Goal: Information Seeking & Learning: Learn about a topic

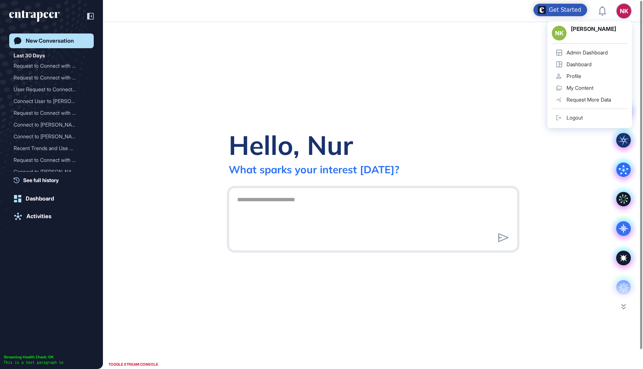
click at [595, 50] on div "Admin Dashboard" at bounding box center [586, 53] width 41 height 6
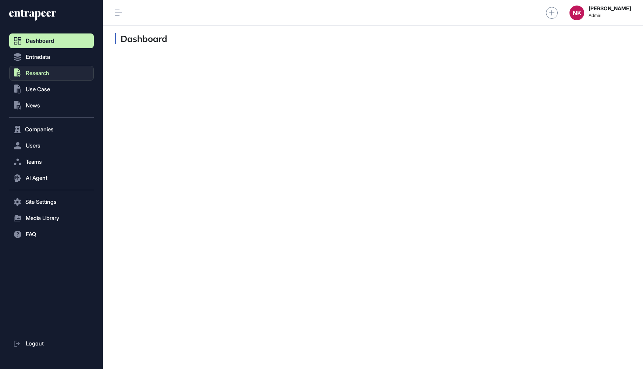
click at [61, 194] on button ".st0{fill:currentColor} Research" at bounding box center [51, 201] width 85 height 15
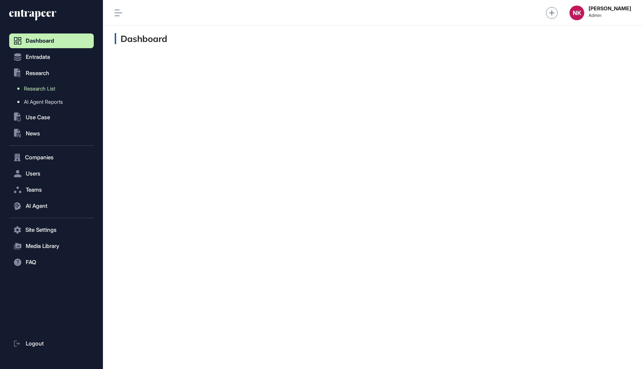
click at [48, 89] on span "Research List" at bounding box center [39, 89] width 31 height 6
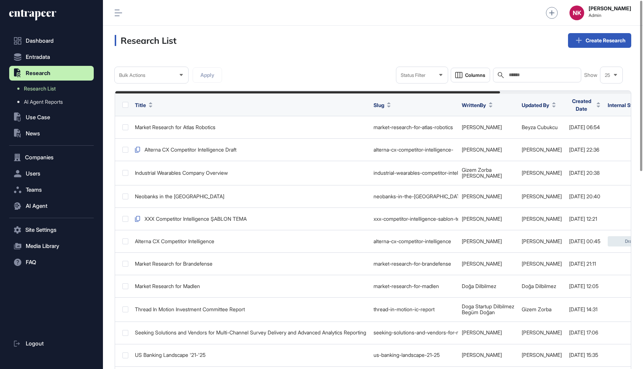
click at [513, 80] on div "Search" at bounding box center [537, 75] width 88 height 15
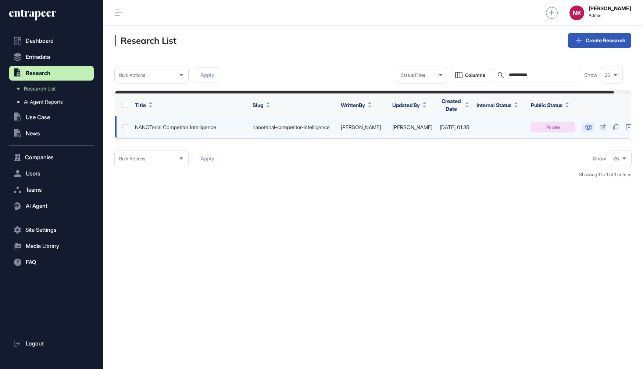
type input "**********"
click at [592, 125] on icon at bounding box center [588, 127] width 8 height 5
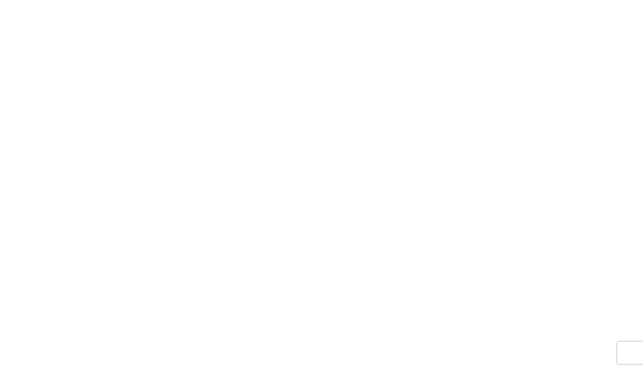
scroll to position [6471, 0]
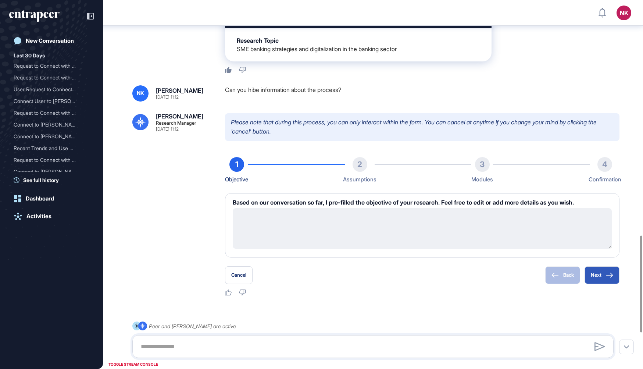
scroll to position [1034, 0]
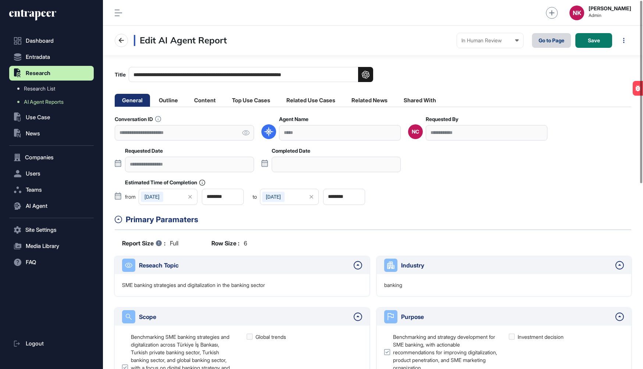
click at [550, 46] on link "Go to Page" at bounding box center [551, 40] width 39 height 15
click at [249, 133] on icon at bounding box center [246, 132] width 8 height 5
click at [344, 98] on li "Related Use Cases" at bounding box center [369, 100] width 51 height 13
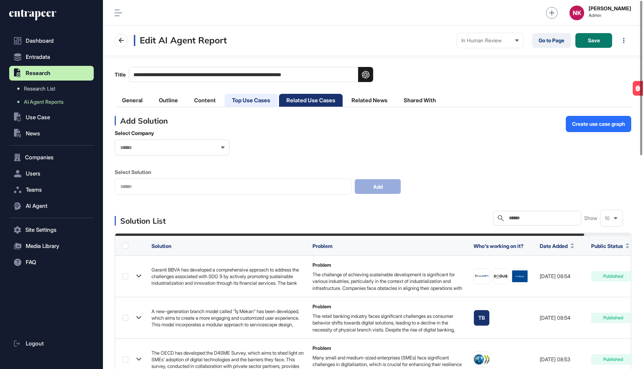
click at [279, 99] on li "Top Use Cases" at bounding box center [311, 100] width 64 height 13
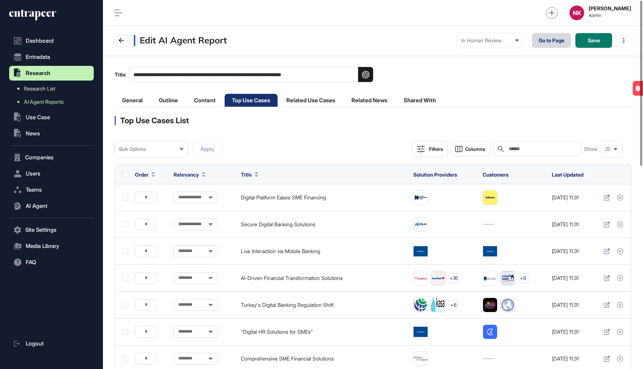
click at [542, 43] on link "Go to Page" at bounding box center [551, 40] width 39 height 15
click at [546, 43] on link "Go to Page" at bounding box center [551, 40] width 39 height 15
click at [468, 43] on div "In Human Review Created In Outline Review In Progress Completed In Human Review…" at bounding box center [490, 40] width 66 height 15
click at [0, 0] on div "Completed" at bounding box center [0, 0] width 0 height 0
click at [447, 40] on div at bounding box center [441, 40] width 15 height 7
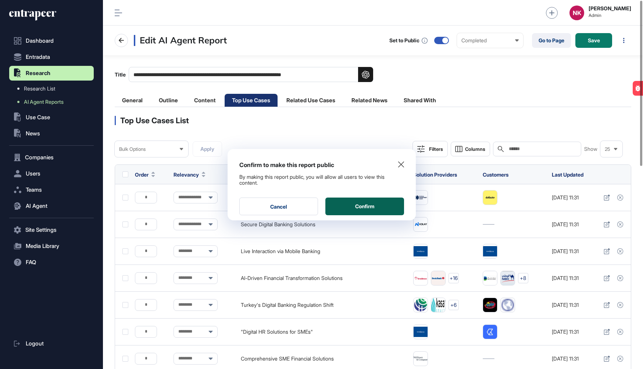
click at [375, 202] on button "Confirm" at bounding box center [364, 206] width 79 height 18
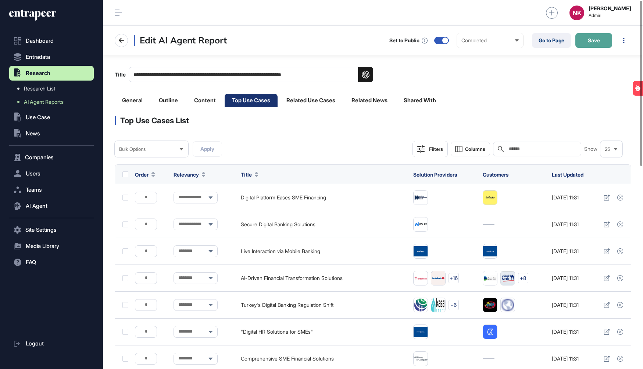
click at [590, 44] on button "Save" at bounding box center [593, 40] width 37 height 15
click at [151, 97] on li "General" at bounding box center [168, 100] width 34 height 13
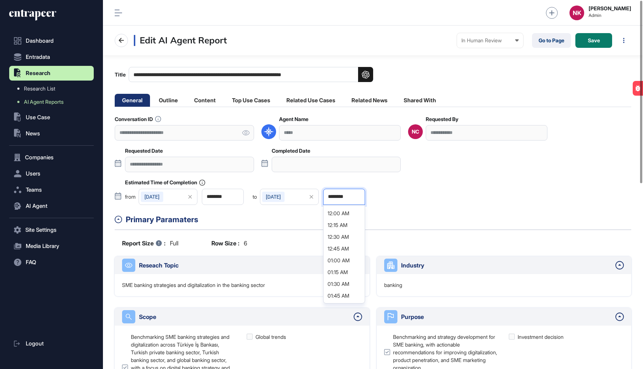
scroll to position [0, 3]
click at [342, 195] on input "********" at bounding box center [344, 197] width 42 height 16
click at [284, 197] on div "2025-12-24" at bounding box center [273, 196] width 22 height 10
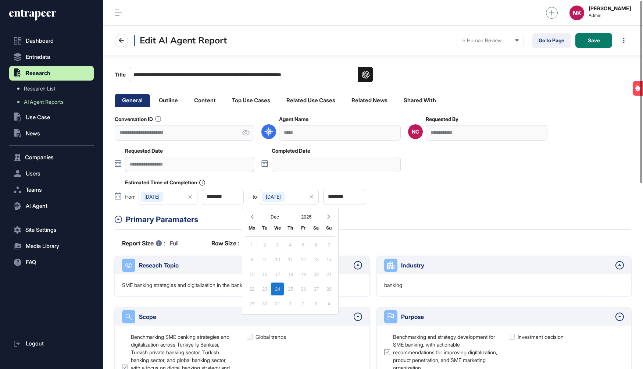
click at [311, 197] on icon at bounding box center [311, 196] width 15 height 10
click at [296, 195] on div "Select" at bounding box center [289, 197] width 59 height 16
click at [292, 273] on div "14" at bounding box center [290, 274] width 13 height 13
click at [291, 275] on div "14" at bounding box center [290, 274] width 13 height 13
click at [508, 38] on div "In Human Review" at bounding box center [489, 40] width 57 height 6
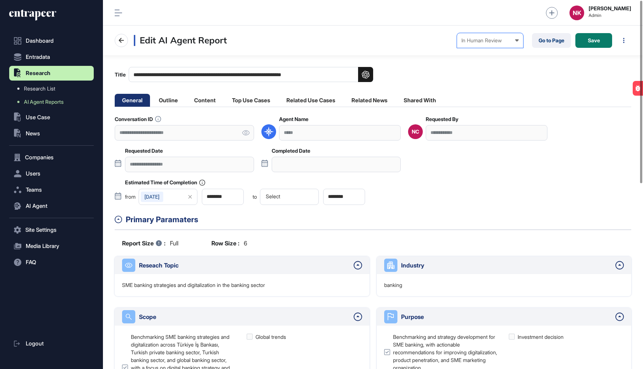
click at [0, 0] on div "Completed" at bounding box center [0, 0] width 0 height 0
click at [446, 43] on div at bounding box center [441, 40] width 15 height 7
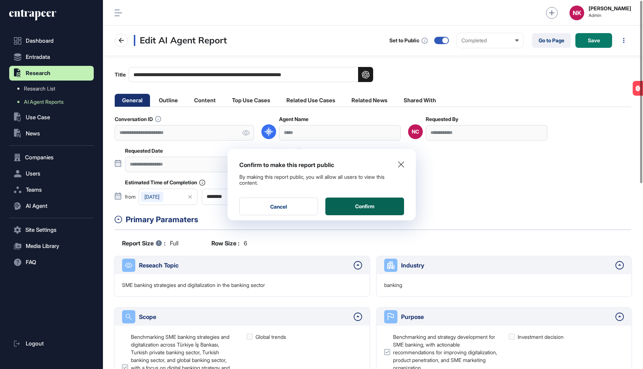
click at [362, 200] on button "Confirm" at bounding box center [364, 206] width 79 height 18
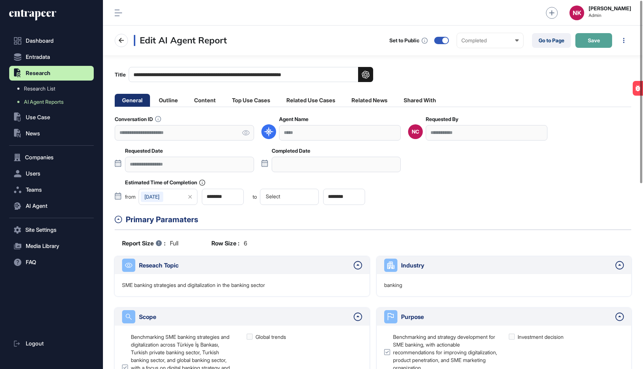
click at [588, 40] on span "Save" at bounding box center [594, 40] width 12 height 5
click at [257, 76] on input "**********" at bounding box center [251, 74] width 244 height 15
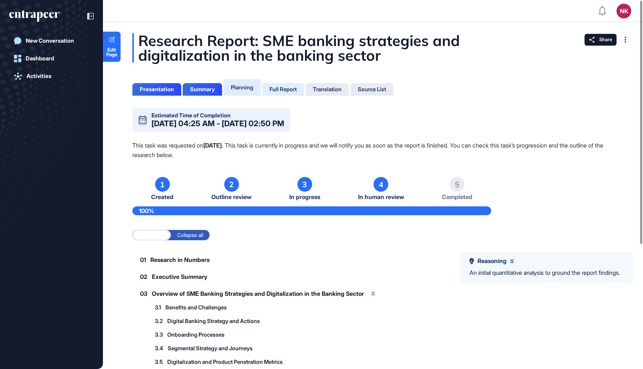
click at [277, 91] on div "Full Report" at bounding box center [282, 89] width 27 height 7
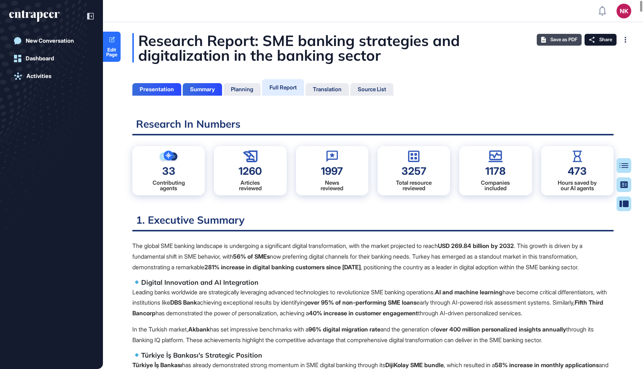
scroll to position [3, 0]
click at [553, 40] on span "Save as PDF" at bounding box center [563, 40] width 27 height 6
click at [618, 196] on button "Table of Contents" at bounding box center [623, 203] width 15 height 15
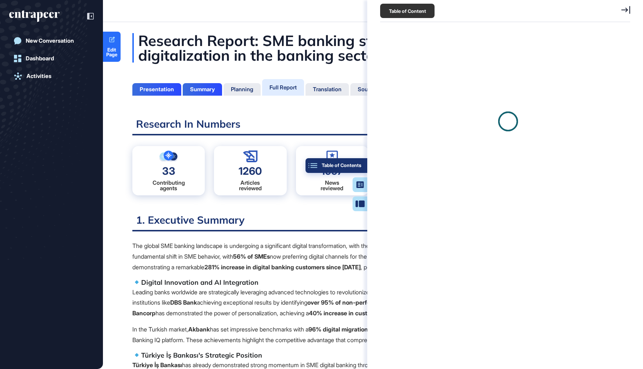
scroll to position [3, 0]
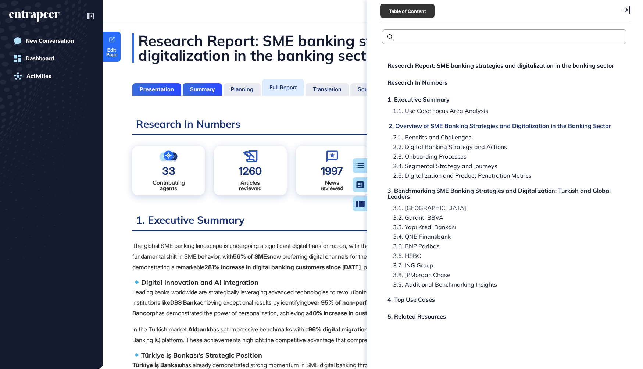
click at [434, 124] on div "2. Overview of SME Banking Strategies and Digitalization in the Banking Sector" at bounding box center [499, 126] width 222 height 6
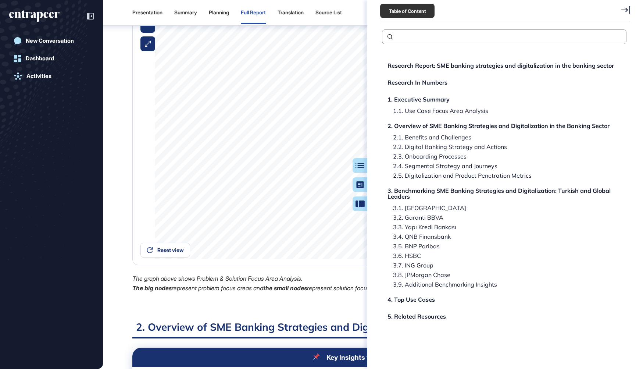
scroll to position [711, 0]
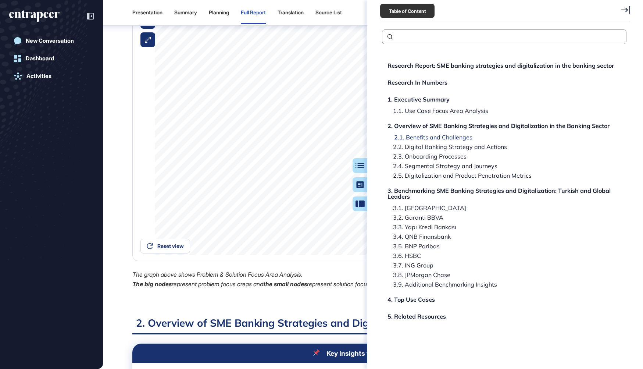
click at [417, 144] on div "2.1. Benefits and Challenges" at bounding box center [446, 147] width 119 height 6
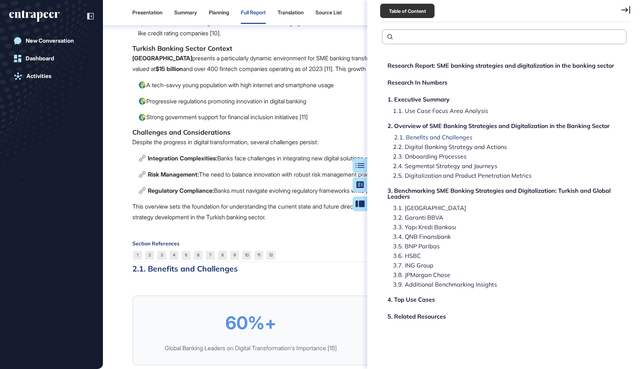
scroll to position [2108, 0]
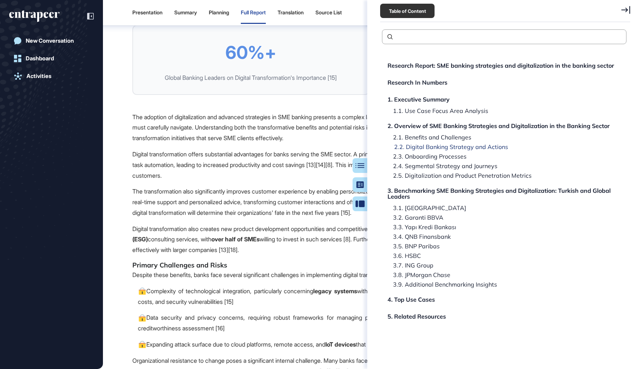
click at [419, 153] on div "2.2. Digital Banking Strategy and Actions" at bounding box center [426, 156] width 79 height 6
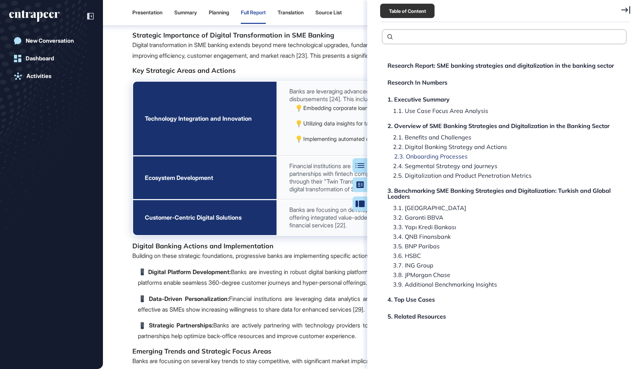
click at [419, 163] on div "2.3. Onboarding Processes" at bounding box center [442, 166] width 110 height 6
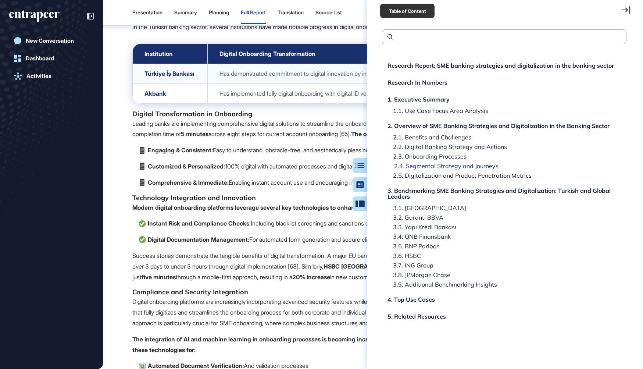
click at [419, 172] on div "2.4. Segmental Strategy and Journeys" at bounding box center [459, 175] width 144 height 6
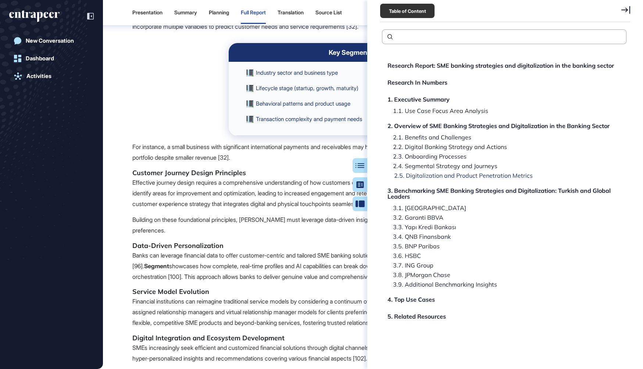
click at [420, 187] on div "2.5. Digitalization and Product Penetration Metrics" at bounding box center [503, 193] width 233 height 12
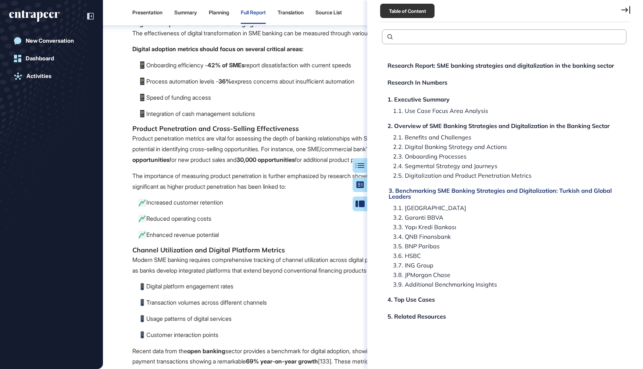
click at [414, 191] on div "3. Benchmarking SME Banking Strategies and Digitalization: Turkish and Global L…" at bounding box center [504, 193] width 233 height 12
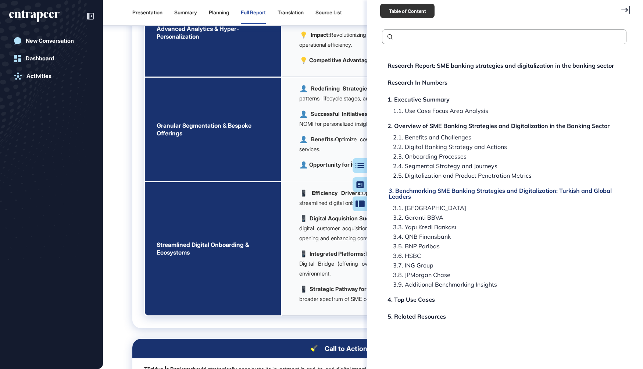
scroll to position [15467, 0]
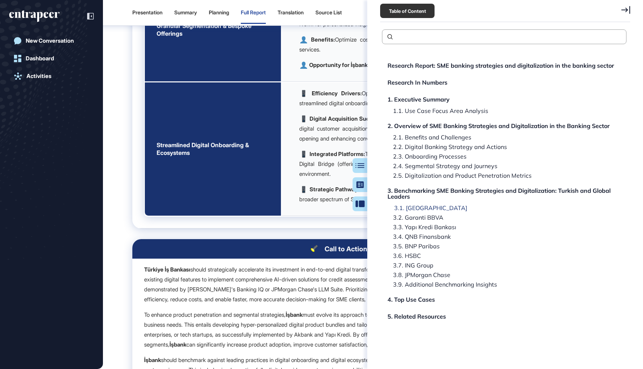
click at [408, 214] on div "3.1. [GEOGRAPHIC_DATA]" at bounding box center [415, 217] width 56 height 6
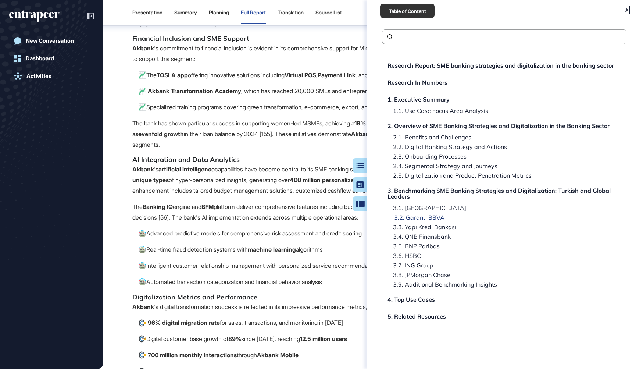
click at [419, 224] on div "3.2. Garanti BBVA" at bounding box center [421, 227] width 69 height 6
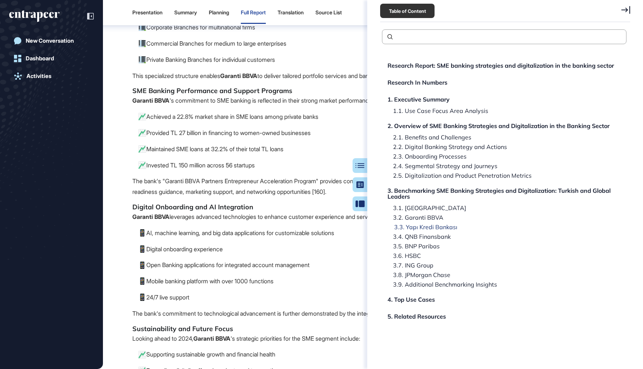
click at [422, 233] on div "3.3. Yapı Kredi Bankası" at bounding box center [418, 236] width 63 height 6
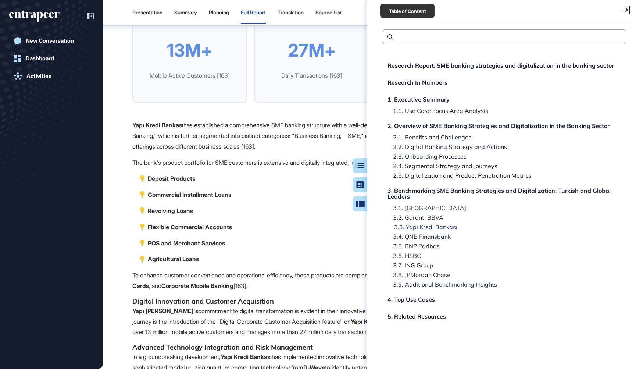
scroll to position [21185, 0]
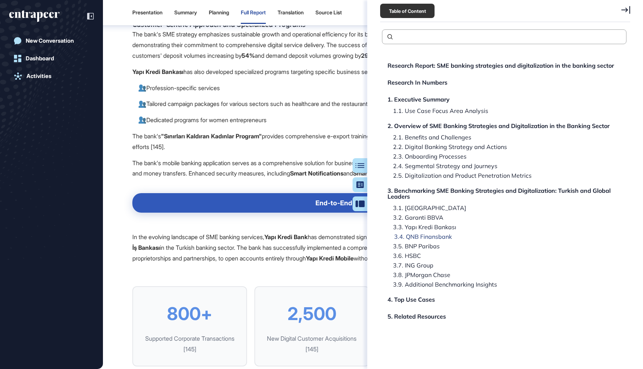
click at [423, 243] on div "3.4. QNB Finansbank" at bounding box center [413, 246] width 52 height 6
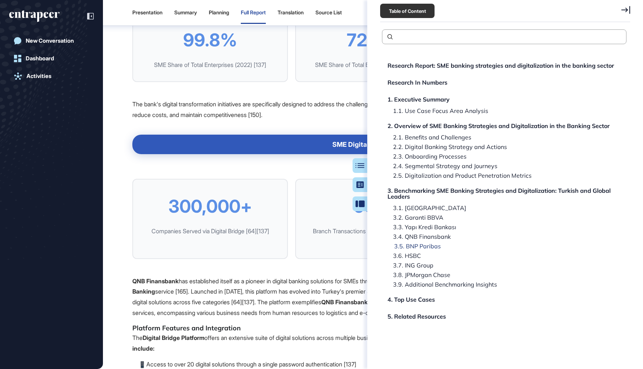
click at [417, 252] on div "3.5. BNP Paribas" at bounding box center [403, 255] width 33 height 6
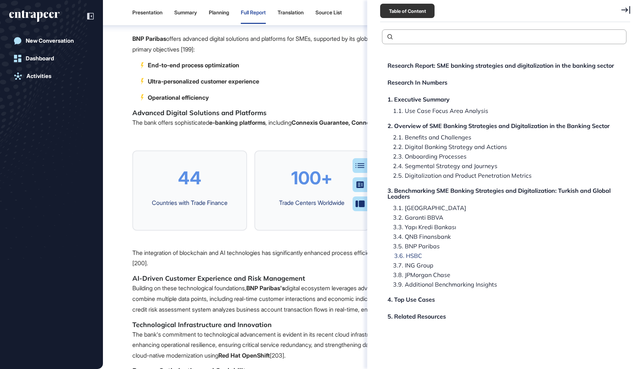
click at [415, 262] on div "3.6. HSBC" at bounding box center [410, 265] width 46 height 6
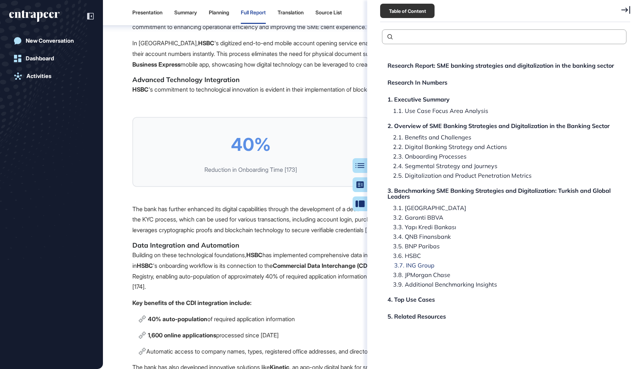
click at [416, 272] on div "3.7. ING Group" at bounding box center [418, 275] width 63 height 6
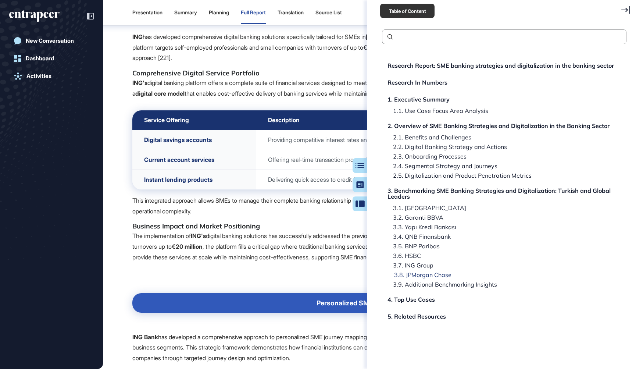
click at [417, 281] on div "3.8. JPMorgan Chase" at bounding box center [442, 284] width 110 height 6
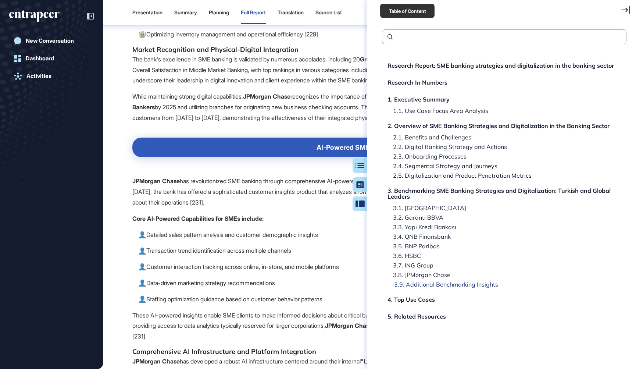
click at [423, 296] on div "3.9. Additional Benchmarking Insights" at bounding box center [410, 299] width 47 height 6
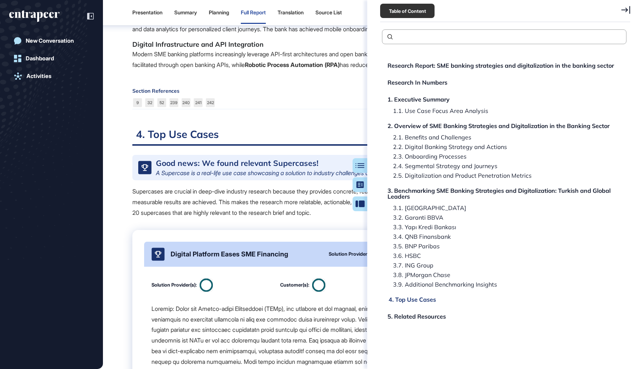
click at [418, 313] on div "4. Top Use Cases" at bounding box center [416, 316] width 58 height 6
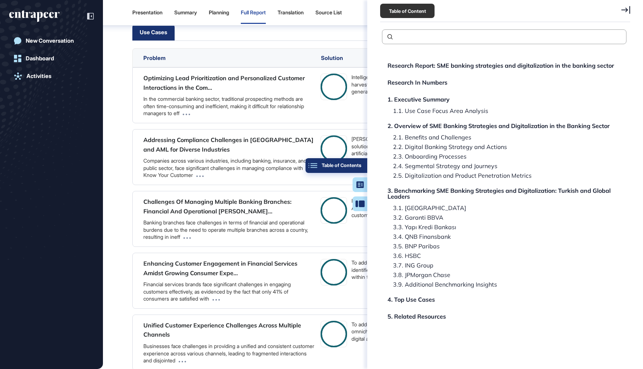
scroll to position [31493, 0]
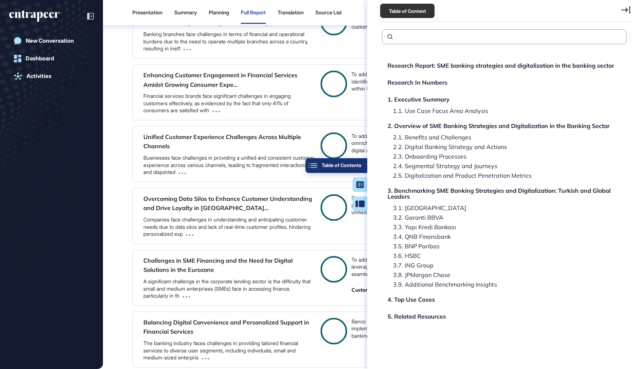
click at [361, 163] on div "Table of Contents" at bounding box center [336, 165] width 50 height 6
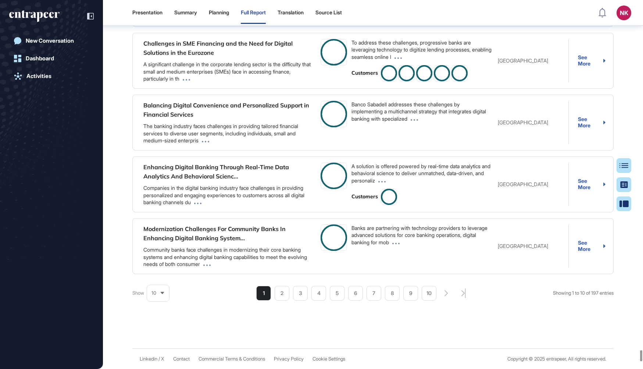
scroll to position [31753, 0]
click at [195, 11] on div "Summary" at bounding box center [185, 13] width 23 height 6
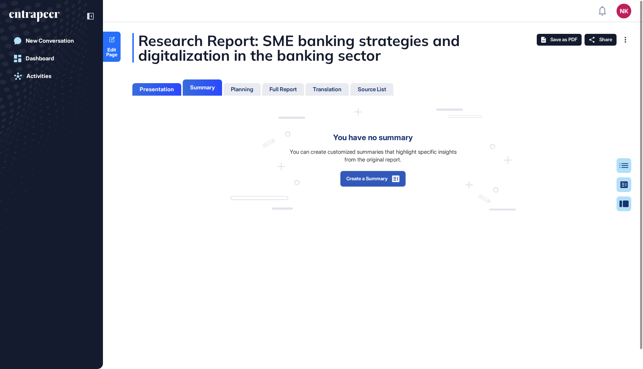
scroll to position [332, 1]
click at [381, 181] on button "Create a Summary" at bounding box center [373, 179] width 66 height 16
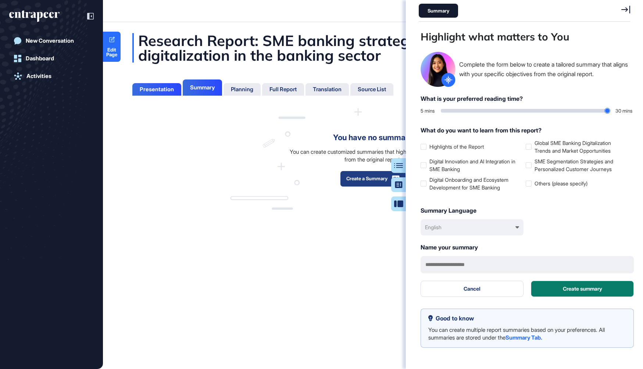
scroll to position [332, 213]
click at [454, 158] on label "Digital Innovation and AI Integration in SME Banking" at bounding box center [471, 164] width 102 height 15
click at [456, 183] on label "Digital Onboarding and Ecosystem Development for SME Banking" at bounding box center [471, 183] width 102 height 15
click at [548, 146] on label "Global SME Banking Digitalization Trends and Market Opportunities" at bounding box center [576, 146] width 102 height 15
click at [549, 161] on label "SME Segmentation Strategies and Personalized Customer Journeys" at bounding box center [576, 164] width 102 height 15
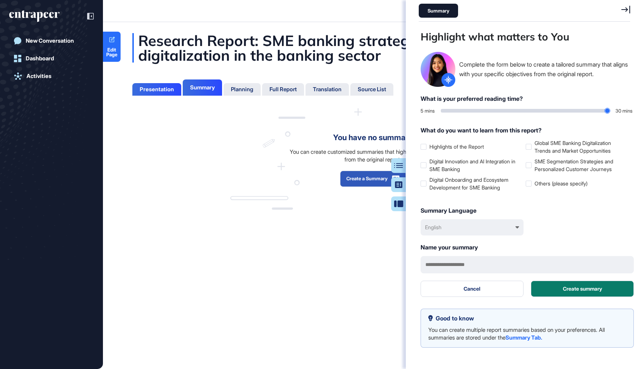
type input "**"
click at [608, 110] on input "range" at bounding box center [525, 111] width 169 height 4
click at [571, 290] on button "Create summary" at bounding box center [582, 288] width 103 height 16
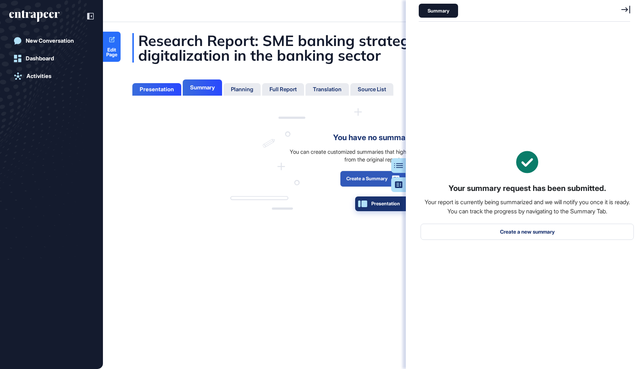
click at [403, 205] on button "Presentation" at bounding box center [380, 203] width 51 height 15
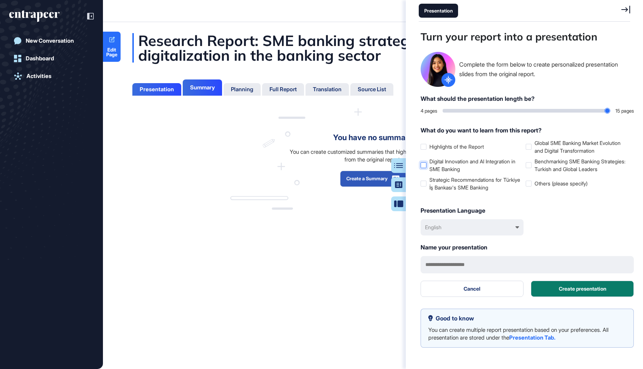
click at [457, 173] on label "Digital Innovation and AI Integration in SME Banking" at bounding box center [471, 164] width 102 height 15
click at [455, 186] on label "Strategic Recommendations for Türkiye İş Bankası's SME Banking" at bounding box center [471, 183] width 102 height 15
click at [545, 153] on label "Global SME Banking Market Evolution and Digital Transformation" at bounding box center [576, 146] width 102 height 15
click at [556, 168] on label "Benchmarking SME Banking Strategies: Turkish and Global Leaders" at bounding box center [576, 164] width 102 height 15
type input "**"
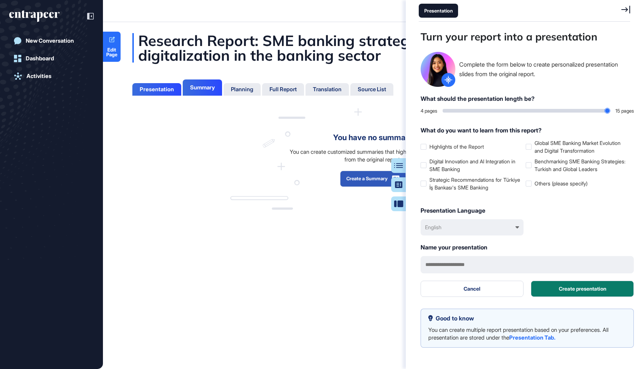
click at [607, 111] on input "range" at bounding box center [525, 111] width 167 height 4
click at [581, 297] on button "Create presentation" at bounding box center [582, 288] width 103 height 16
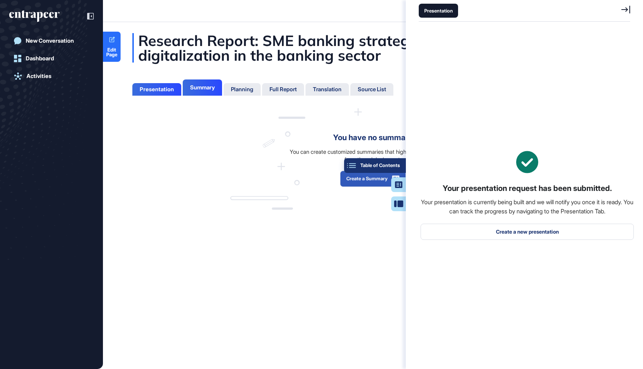
click at [396, 167] on div "Table of Contents" at bounding box center [375, 165] width 50 height 6
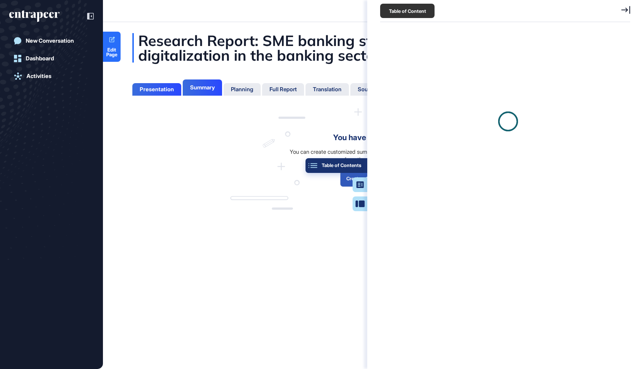
scroll to position [3, 0]
click at [361, 164] on div "Table of Contents" at bounding box center [336, 165] width 50 height 6
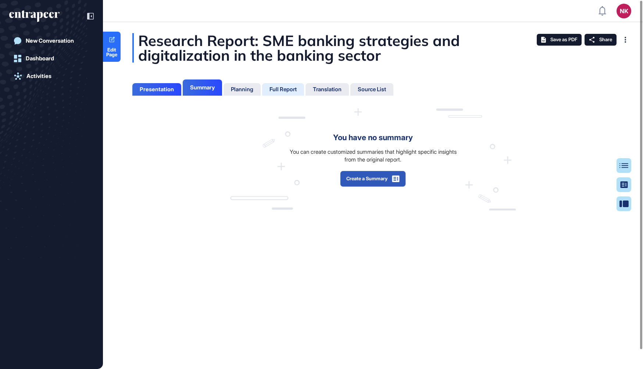
click at [305, 85] on div "Full Report" at bounding box center [326, 89] width 43 height 12
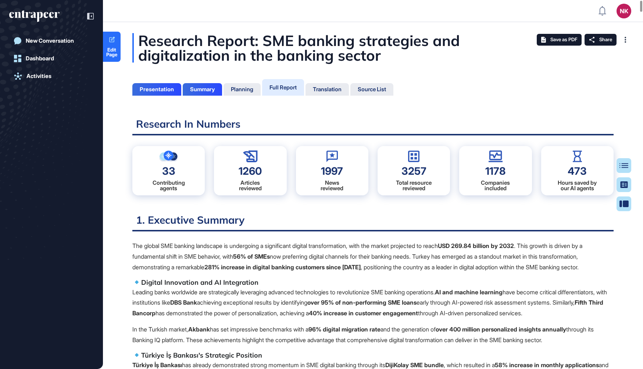
scroll to position [332, 1]
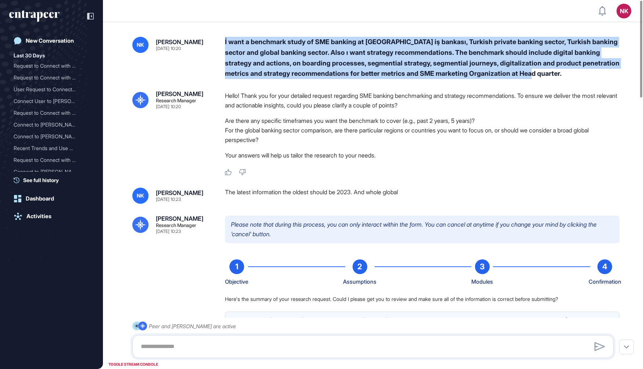
drag, startPoint x: 223, startPoint y: 40, endPoint x: 587, endPoint y: 79, distance: 365.9
copy div "İ want a benchmark study of SME banking at [GEOGRAPHIC_DATA] iş bankası, Turkis…"
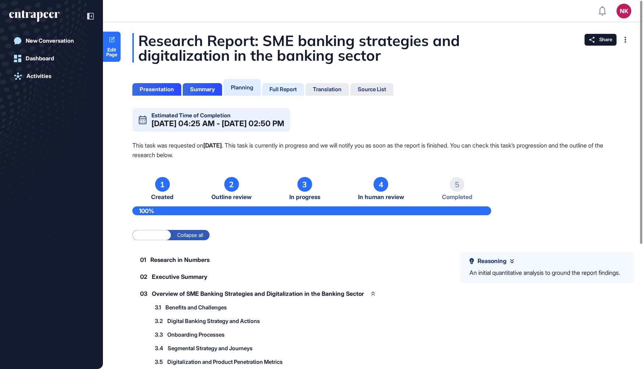
click at [290, 89] on div "Full Report" at bounding box center [282, 89] width 27 height 7
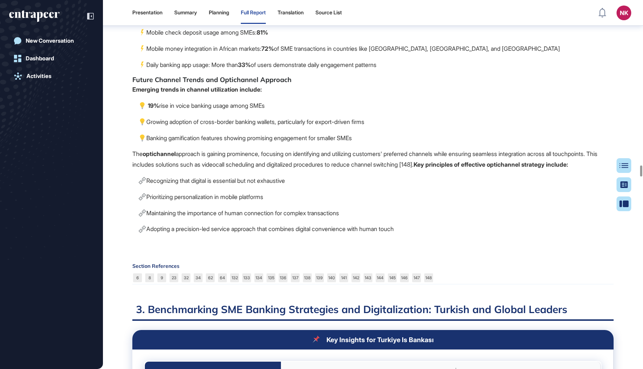
scroll to position [14962, 0]
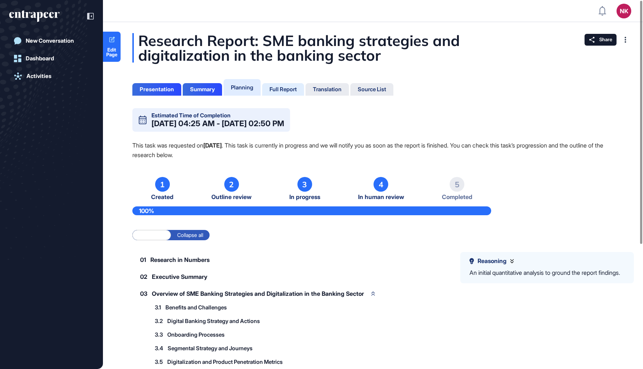
click at [280, 90] on div "Full Report" at bounding box center [282, 89] width 27 height 7
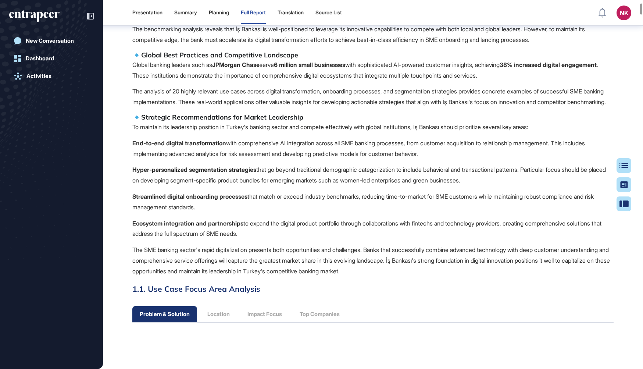
scroll to position [575, 0]
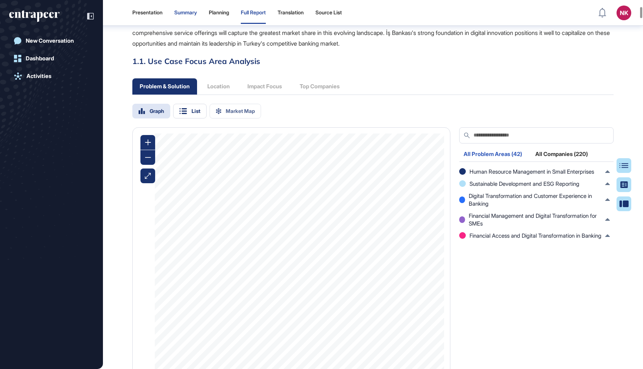
click at [185, 13] on div "Summary" at bounding box center [185, 13] width 23 height 6
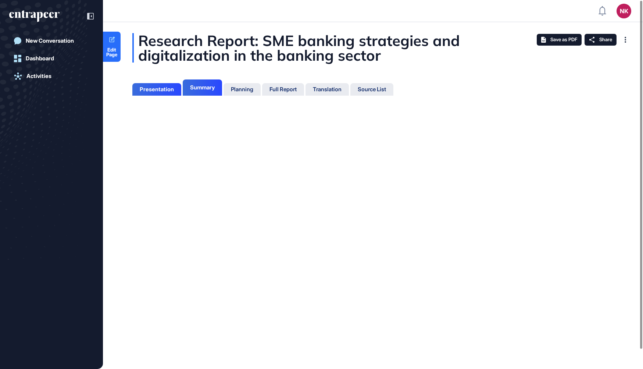
scroll to position [3, 0]
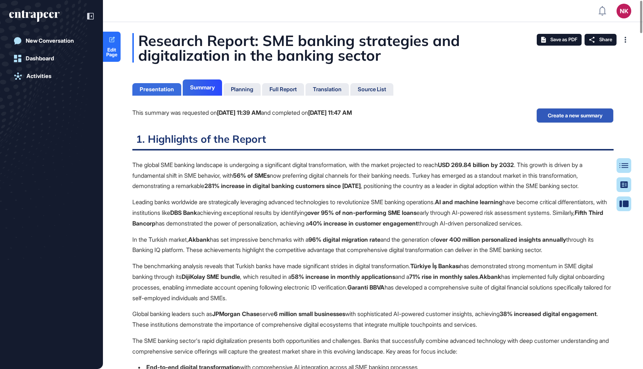
click at [161, 86] on div "Presentation" at bounding box center [157, 89] width 34 height 7
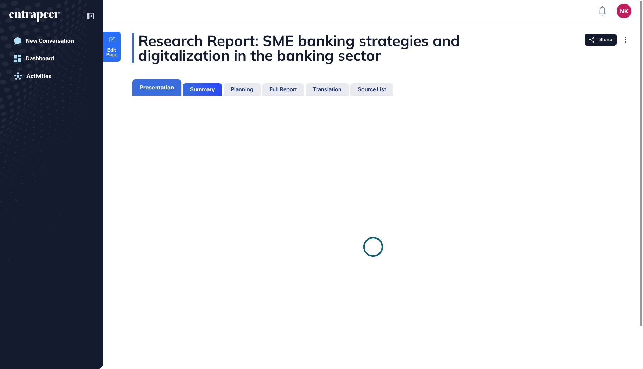
scroll to position [3, 0]
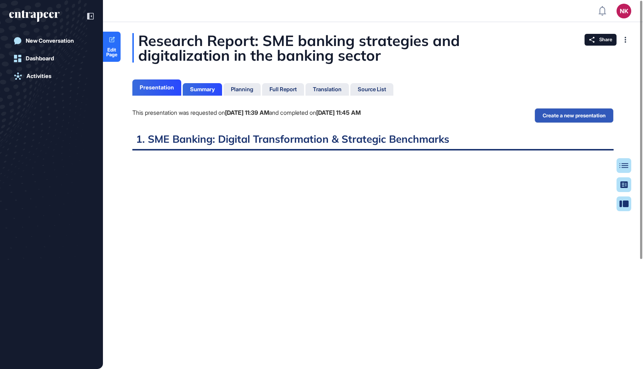
scroll to position [3, 0]
